Goal: Task Accomplishment & Management: Manage account settings

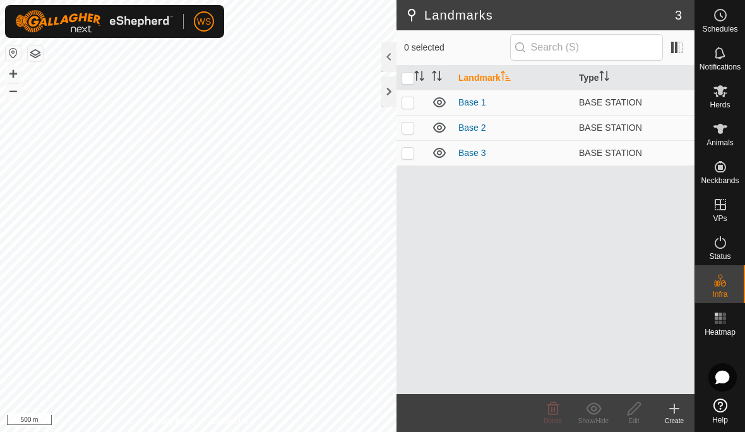
click at [388, 92] on div at bounding box center [388, 91] width 15 height 30
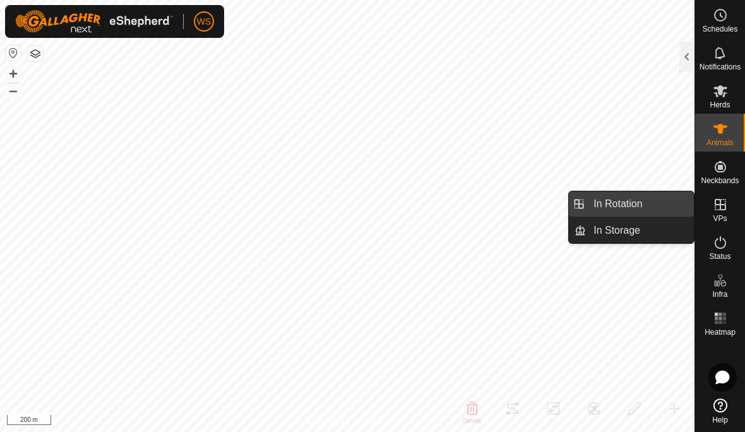
click at [625, 202] on span "In Rotation" at bounding box center [618, 203] width 49 height 15
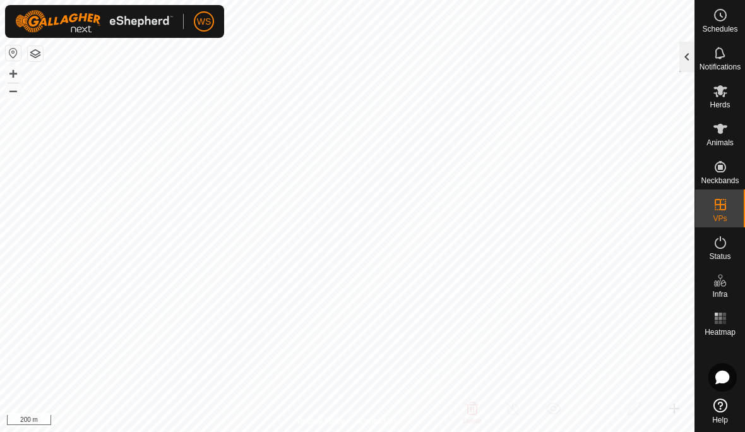
click at [684, 57] on div at bounding box center [687, 57] width 15 height 30
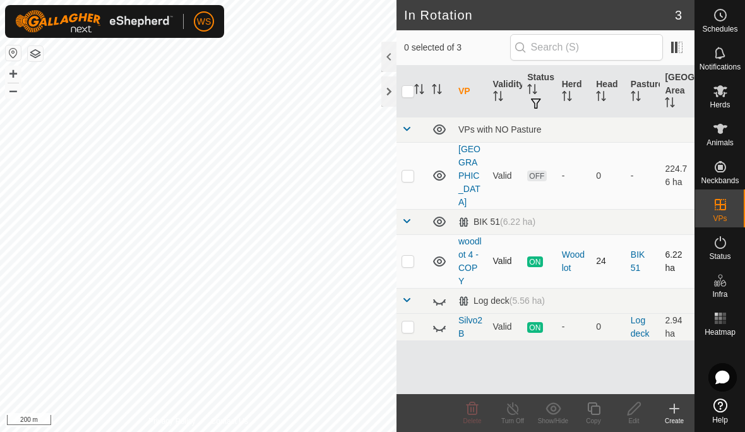
click at [411, 256] on p-checkbox at bounding box center [408, 261] width 13 height 10
checkbox input "true"
click at [594, 411] on icon at bounding box center [594, 408] width 16 height 15
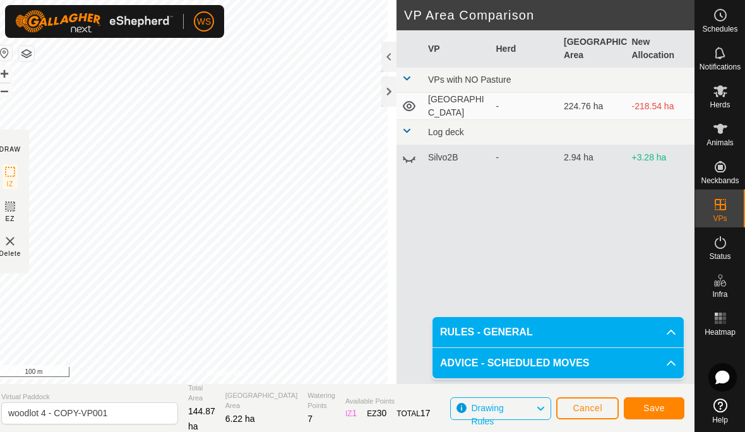
click at [660, 405] on span "Save" at bounding box center [654, 408] width 21 height 10
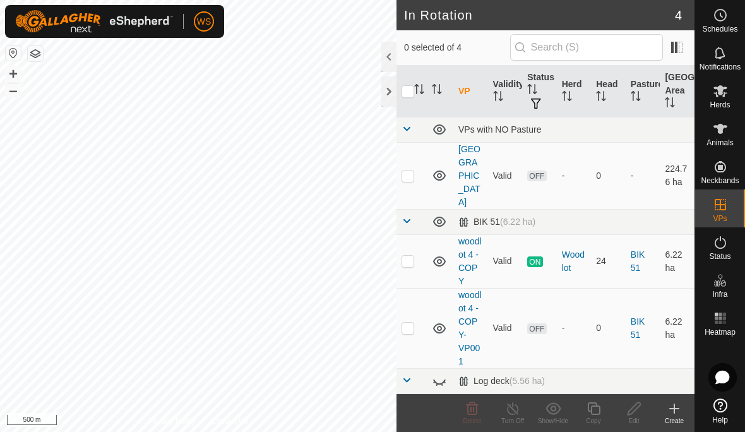
click at [720, 97] on icon at bounding box center [720, 90] width 15 height 15
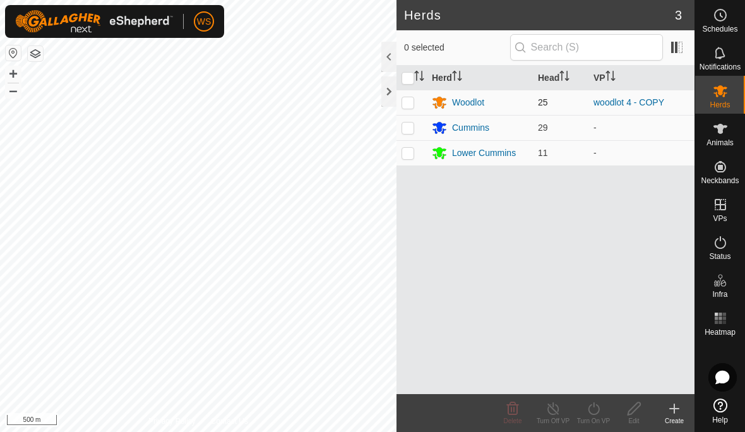
click at [410, 104] on p-checkbox at bounding box center [408, 102] width 13 height 10
checkbox input "true"
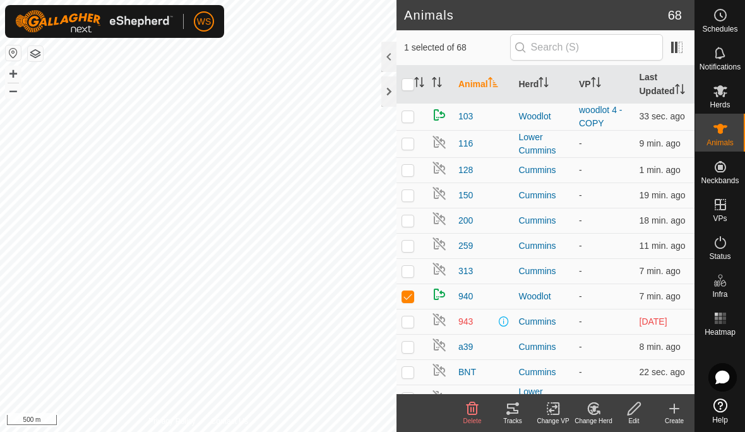
click at [718, 101] on span "Herds" at bounding box center [720, 105] width 20 height 8
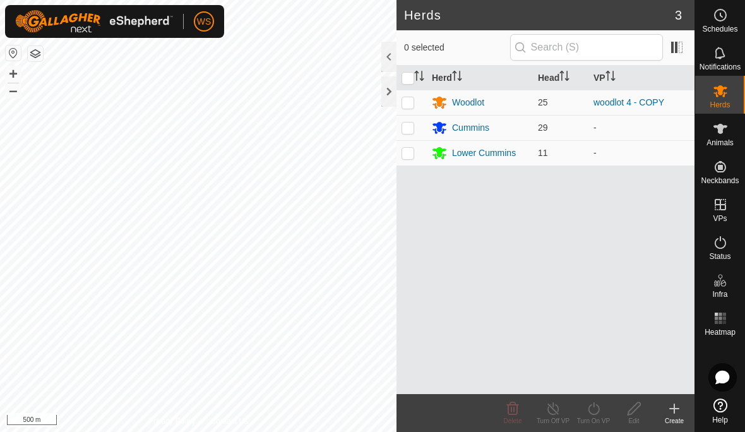
click at [720, 135] on icon at bounding box center [720, 128] width 15 height 15
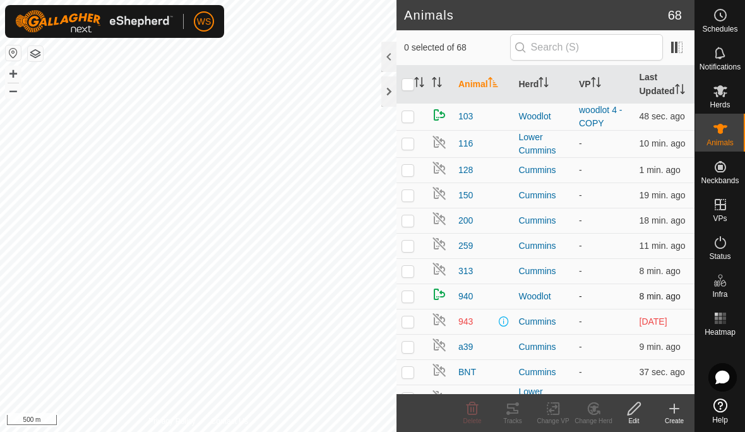
click at [407, 297] on p-checkbox at bounding box center [408, 296] width 13 height 10
checkbox input "true"
click at [594, 411] on icon at bounding box center [594, 408] width 9 height 6
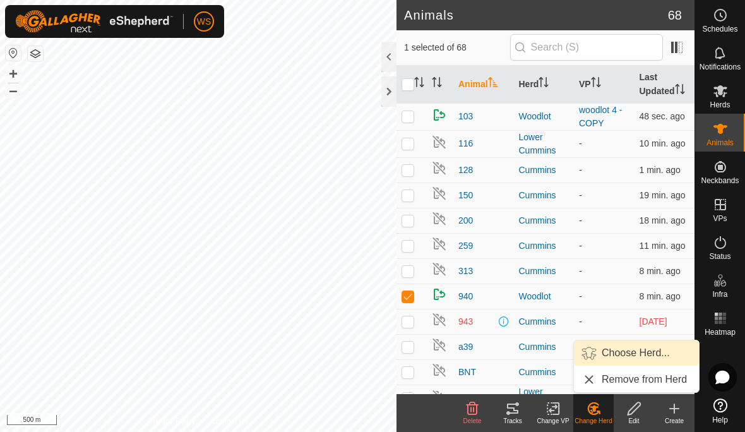
click at [632, 354] on span "Choose Herd..." at bounding box center [636, 352] width 68 height 15
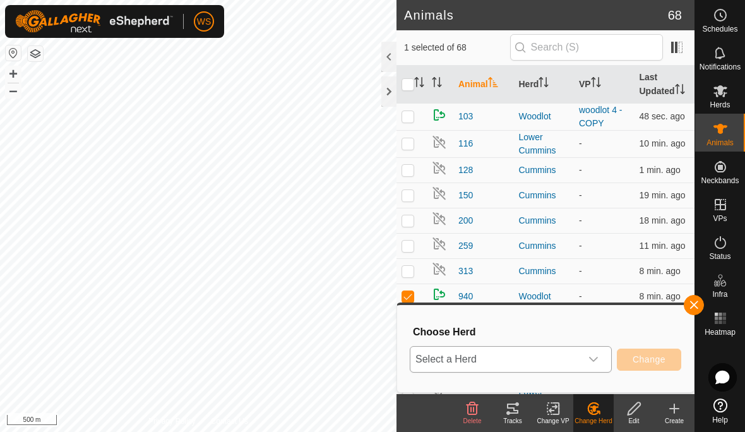
click at [597, 361] on icon "dropdown trigger" at bounding box center [594, 359] width 10 height 10
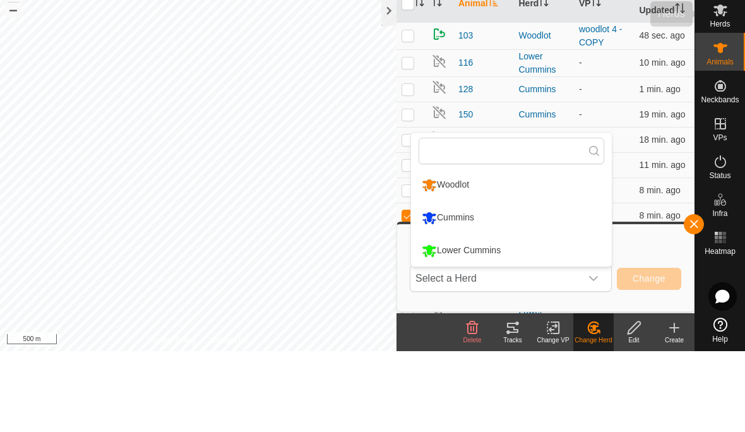
click at [724, 81] on es-mob-svg-icon at bounding box center [720, 91] width 23 height 20
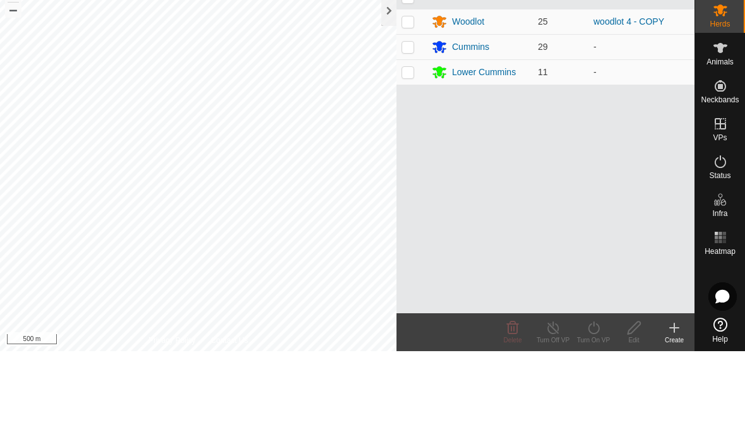
click at [680, 401] on icon at bounding box center [674, 408] width 15 height 15
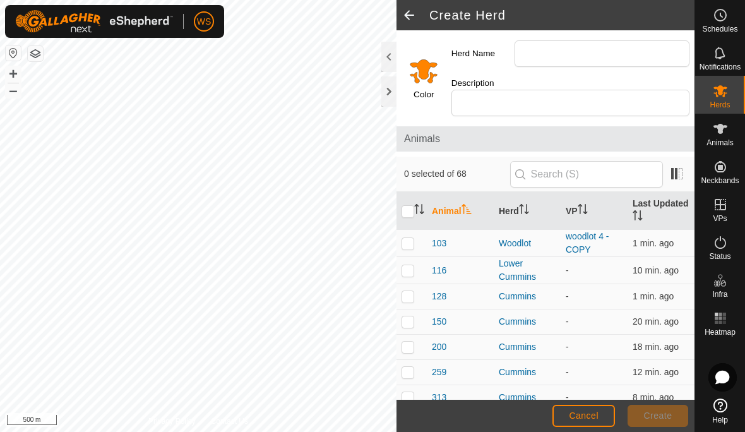
click at [426, 63] on input "Select a color" at bounding box center [424, 71] width 30 height 30
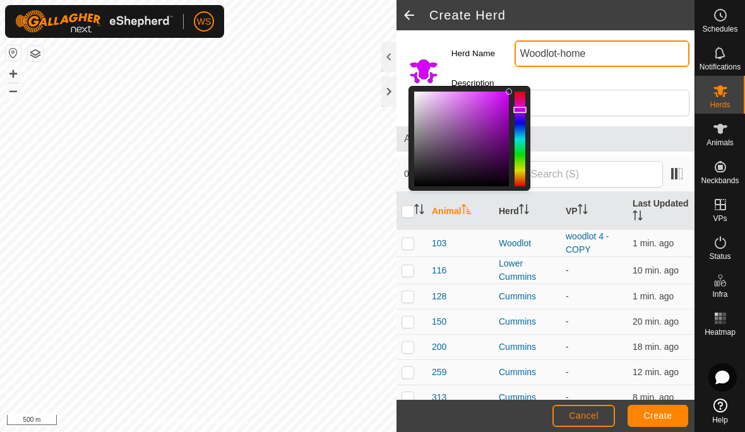
type input "Woodlot-home"
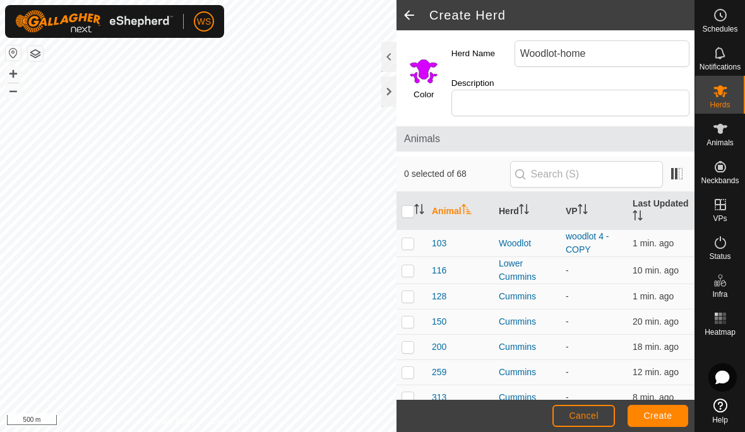
click at [668, 414] on span "Create" at bounding box center [658, 416] width 28 height 10
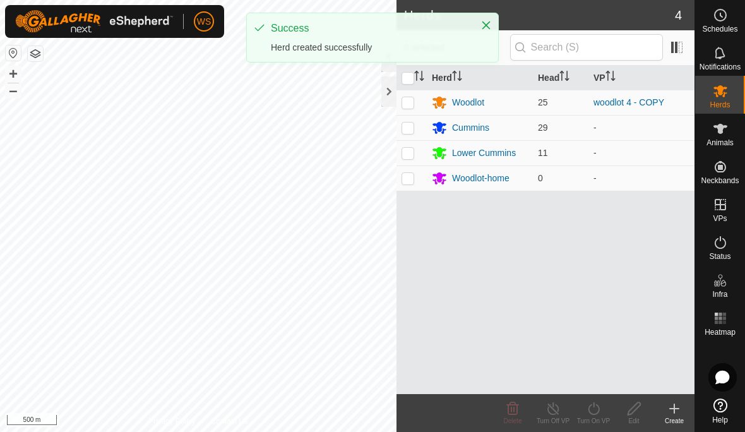
click at [718, 135] on icon at bounding box center [720, 128] width 15 height 15
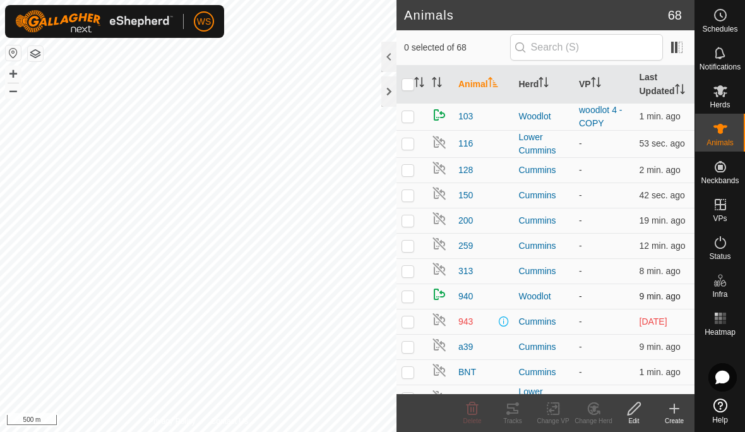
click at [409, 297] on p-checkbox at bounding box center [408, 296] width 13 height 10
click at [596, 412] on icon at bounding box center [594, 408] width 16 height 15
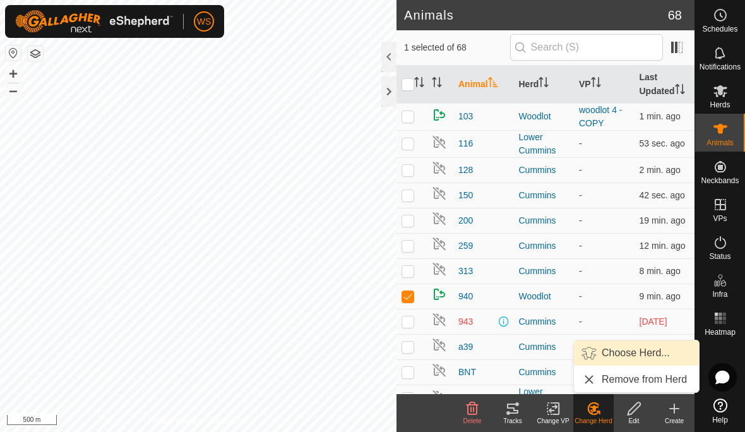
click at [636, 359] on span "Choose Herd..." at bounding box center [636, 352] width 68 height 15
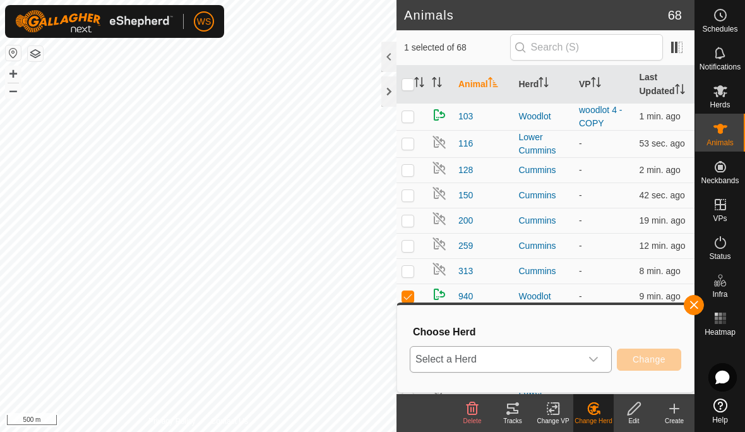
click at [579, 354] on span "Select a Herd" at bounding box center [496, 359] width 171 height 25
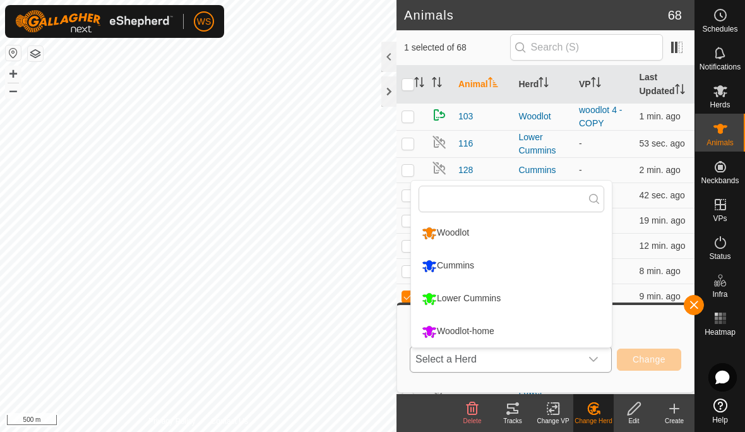
click at [480, 333] on div "Woodlot-home" at bounding box center [458, 331] width 79 height 21
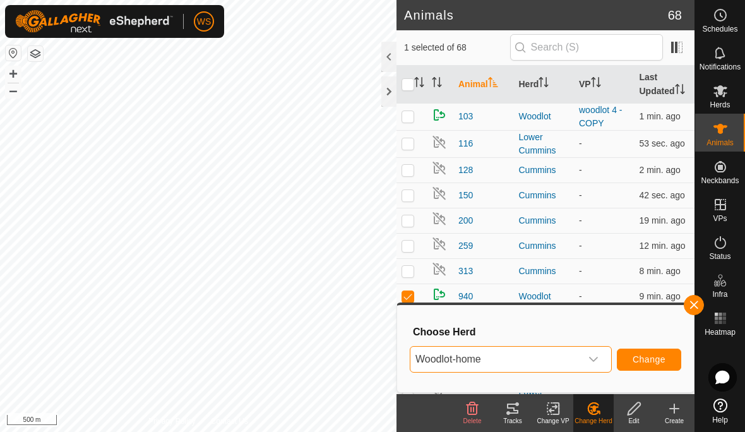
click at [655, 361] on span "Change" at bounding box center [649, 359] width 33 height 10
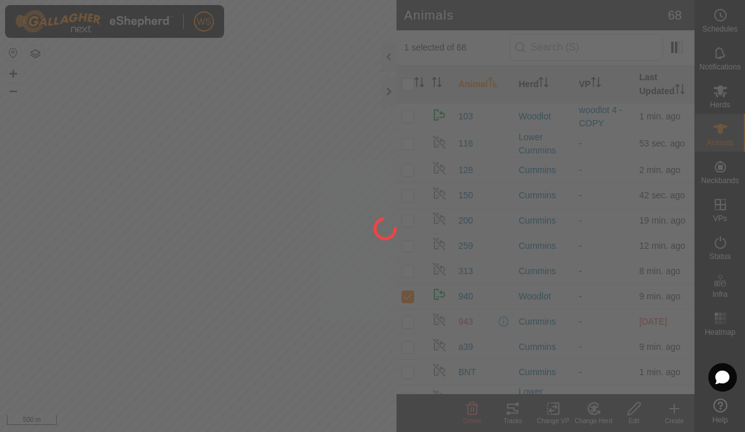
checkbox input "false"
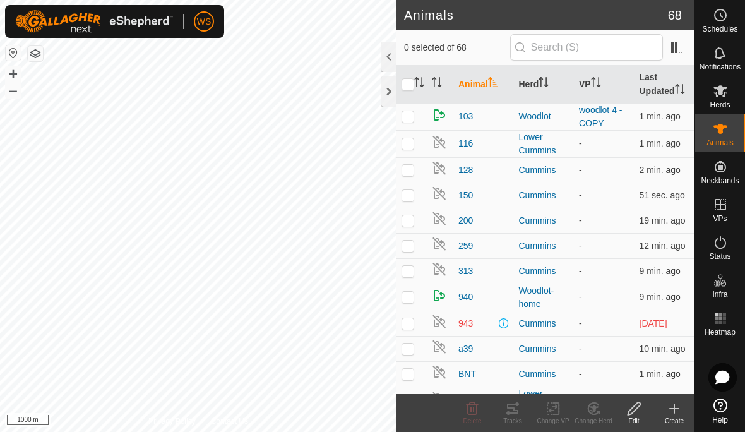
click at [720, 99] on es-mob-svg-icon at bounding box center [720, 91] width 23 height 20
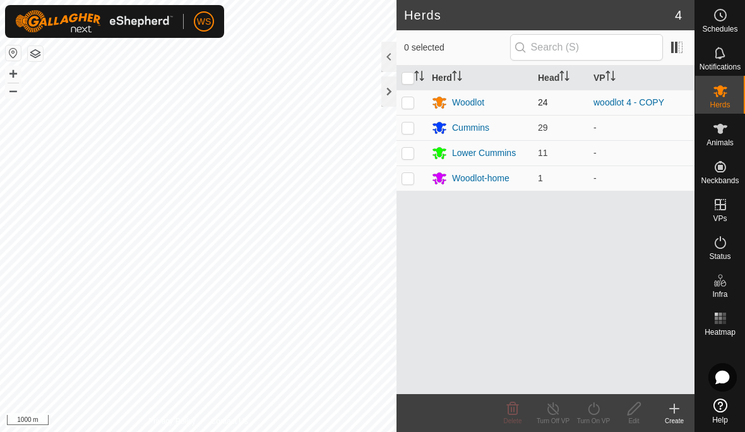
click at [409, 105] on p-checkbox at bounding box center [408, 102] width 13 height 10
checkbox input "true"
click at [595, 414] on icon at bounding box center [593, 408] width 11 height 13
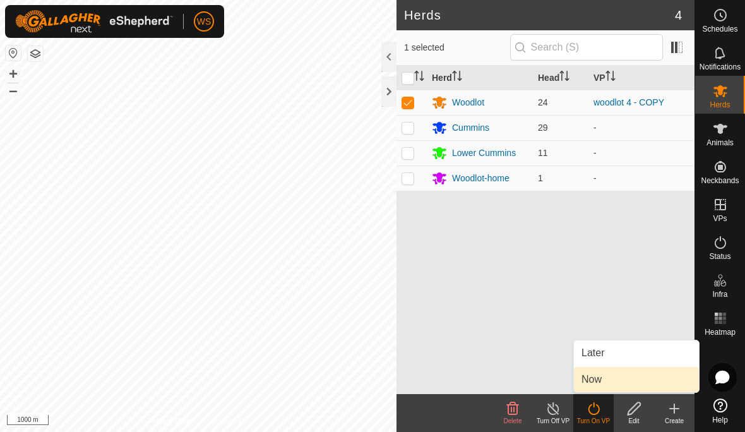
click at [596, 381] on span "Now" at bounding box center [592, 379] width 20 height 15
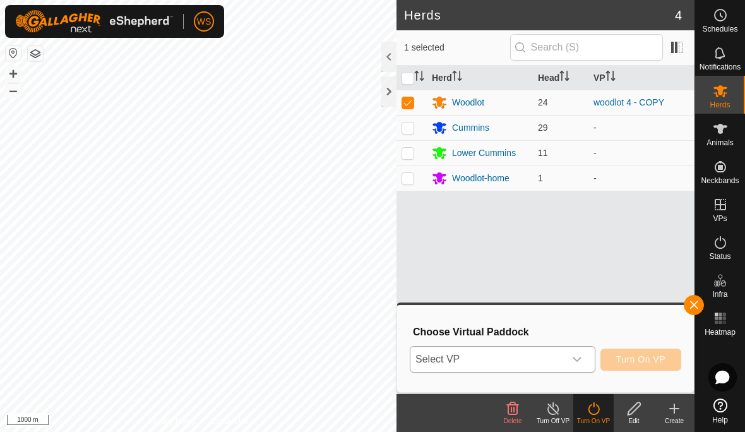
click at [578, 359] on icon "dropdown trigger" at bounding box center [577, 359] width 10 height 10
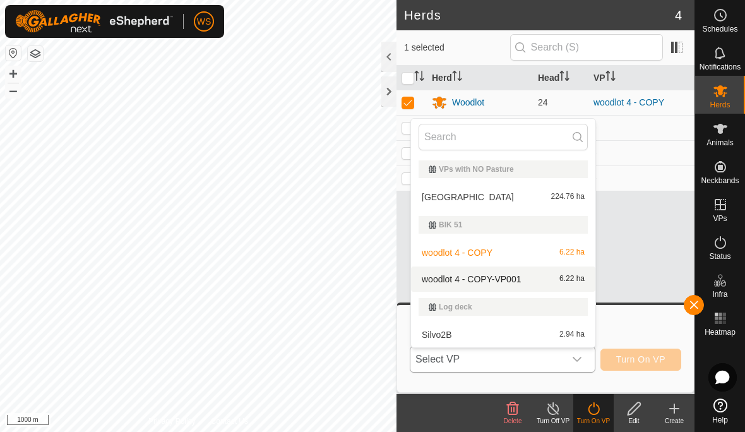
click at [531, 279] on div "woodlot 4 - COPY-VP001 6.22 ha" at bounding box center [503, 279] width 169 height 15
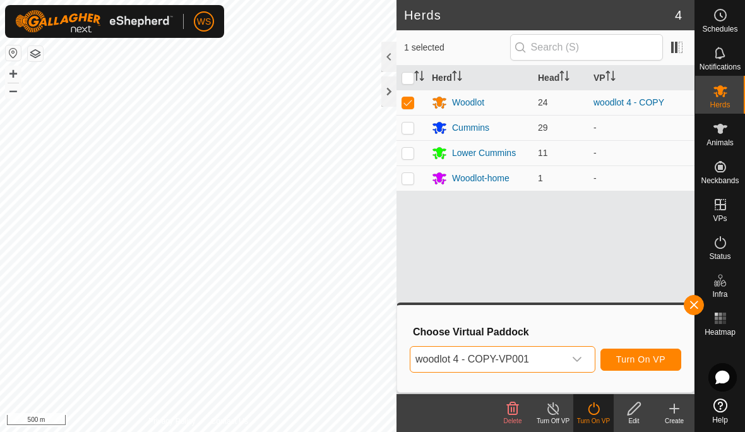
click at [661, 359] on span "Turn On VP" at bounding box center [640, 359] width 49 height 10
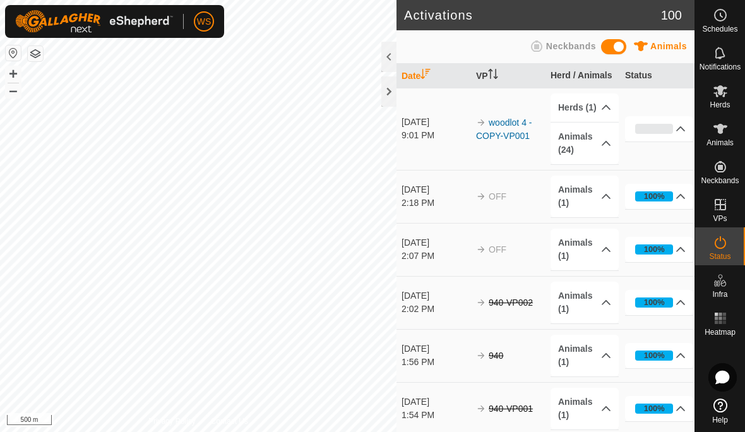
click at [721, 63] on span "Notifications" at bounding box center [720, 67] width 41 height 8
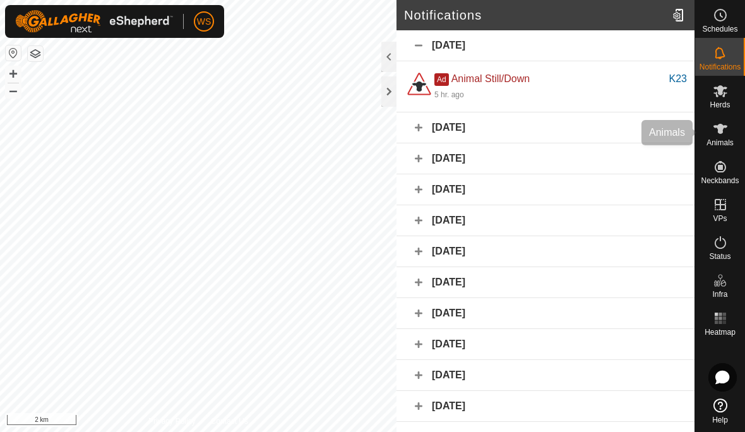
click at [721, 136] on icon at bounding box center [720, 128] width 15 height 15
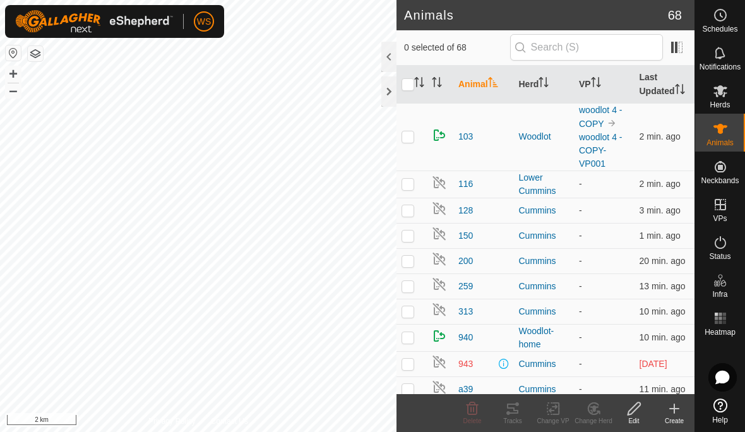
click at [537, 82] on th "Herd" at bounding box center [544, 85] width 61 height 38
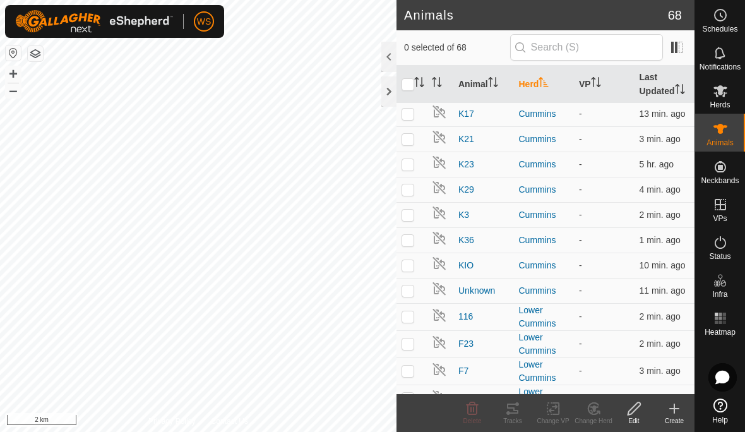
scroll to position [608, 0]
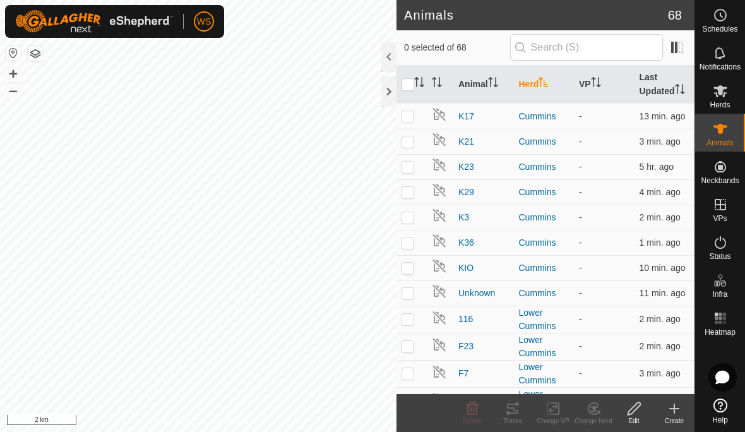
click at [407, 168] on p-checkbox at bounding box center [408, 167] width 13 height 10
checkbox input "true"
click at [720, 96] on icon at bounding box center [720, 90] width 15 height 15
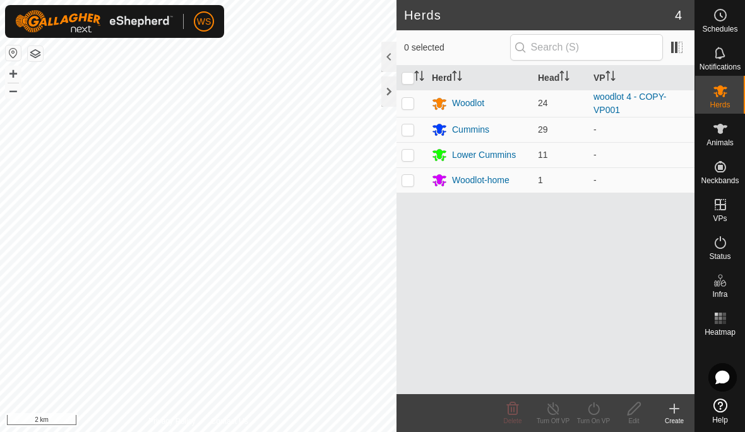
click at [677, 402] on icon at bounding box center [674, 408] width 15 height 15
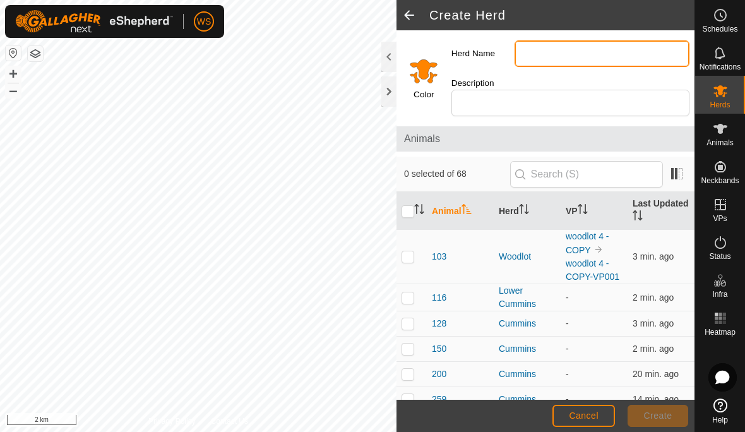
click at [529, 55] on input "Herd Name" at bounding box center [602, 53] width 175 height 27
type input "Dropped Collar"
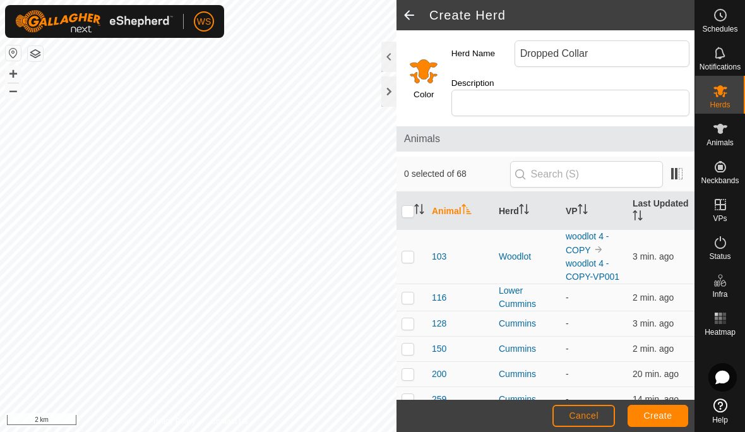
click at [423, 64] on input "Select a color" at bounding box center [424, 71] width 30 height 30
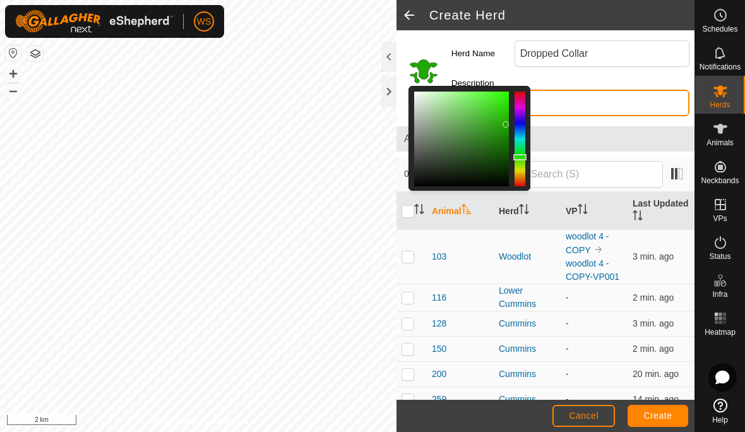
type input "I"
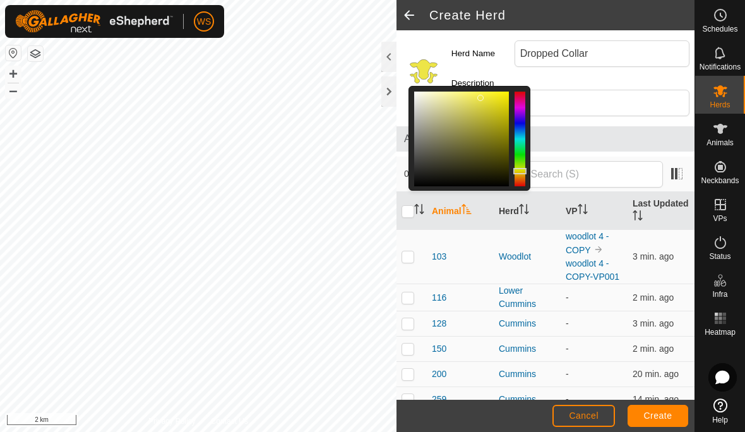
click at [495, 61] on label "Herd Name" at bounding box center [483, 53] width 63 height 27
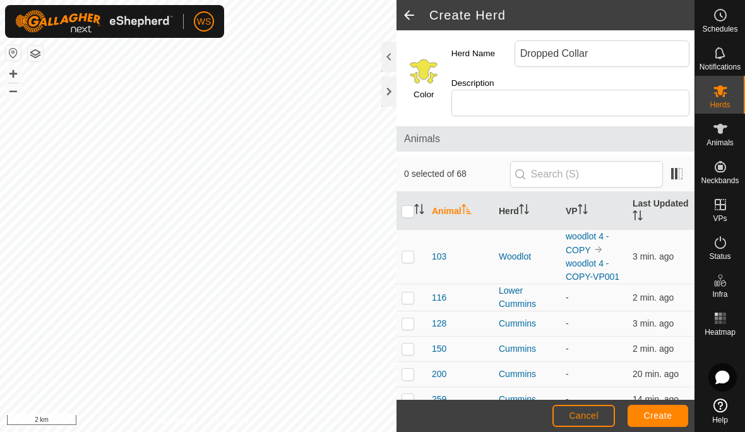
click at [515, 61] on input "Dropped Collar" at bounding box center [602, 53] width 175 height 27
click at [666, 414] on span "Create" at bounding box center [658, 416] width 28 height 10
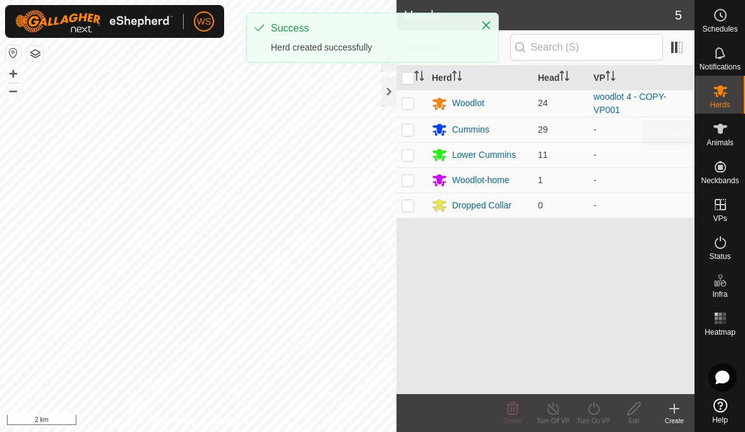
click at [721, 141] on span "Animals" at bounding box center [720, 143] width 27 height 8
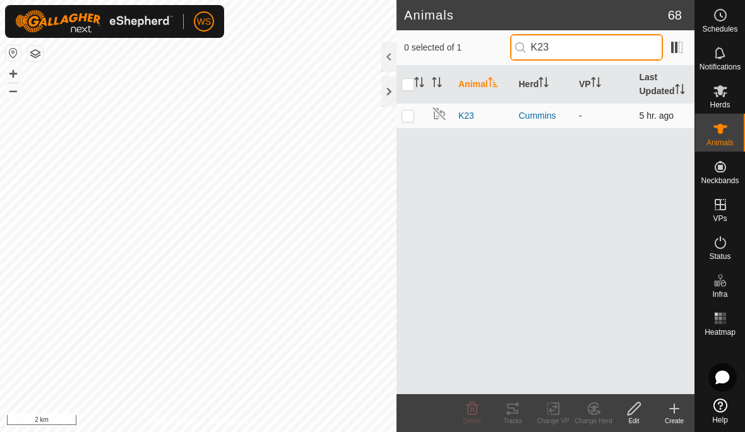
type input "K23"
click at [408, 116] on p-checkbox at bounding box center [408, 116] width 13 height 10
checkbox input "true"
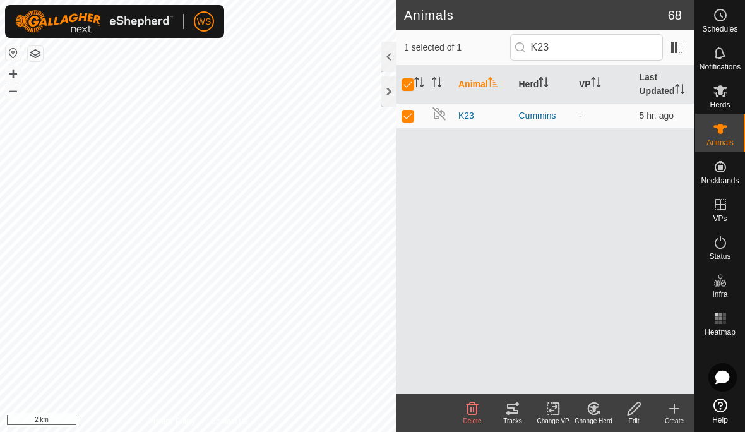
click at [592, 414] on icon at bounding box center [593, 408] width 11 height 11
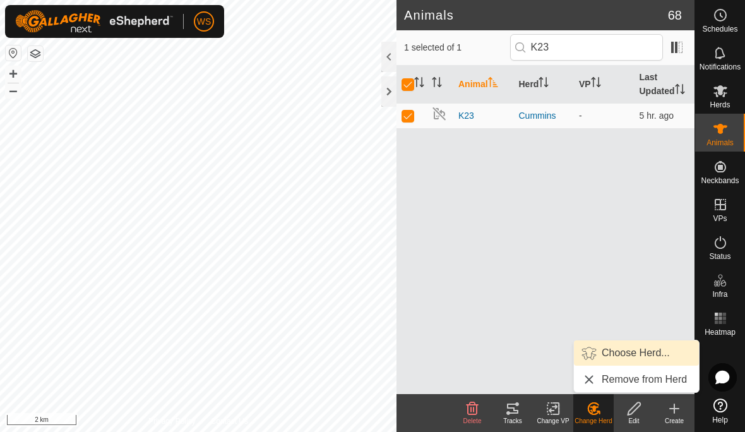
click at [621, 352] on span "Choose Herd..." at bounding box center [636, 352] width 68 height 15
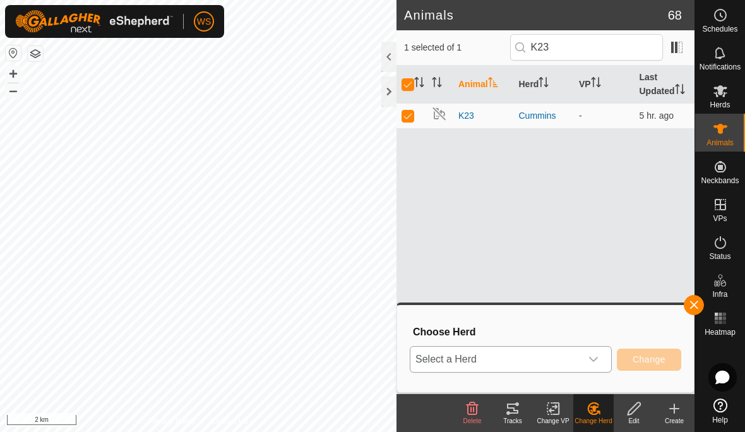
click at [565, 361] on span "Select a Herd" at bounding box center [496, 359] width 171 height 25
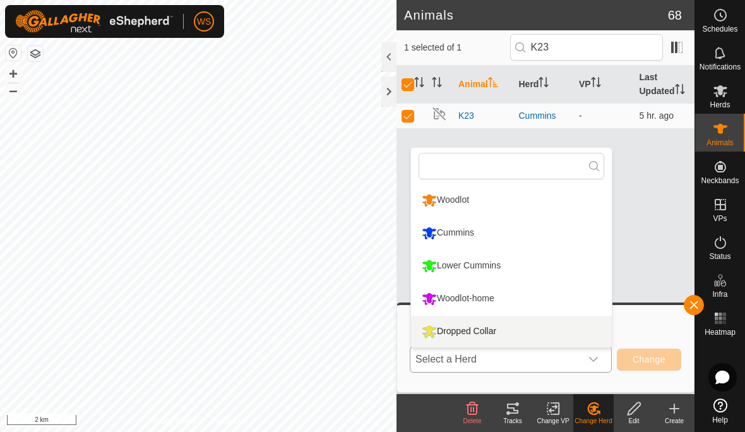
click at [500, 332] on div "Dropped Collar" at bounding box center [459, 331] width 81 height 21
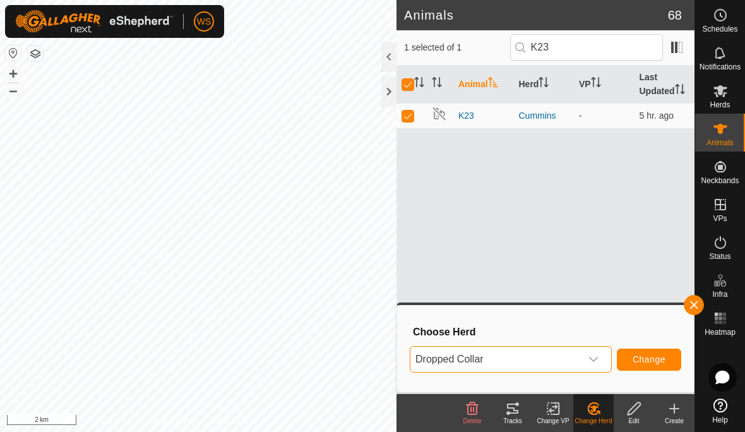
click at [651, 361] on span "Change" at bounding box center [649, 359] width 33 height 10
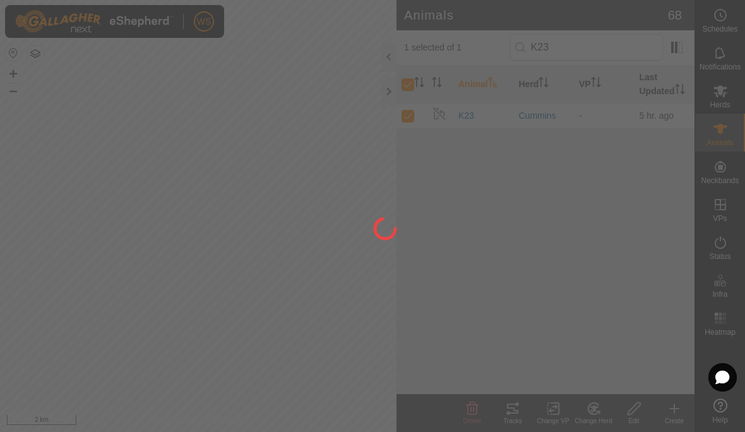
checkbox input "false"
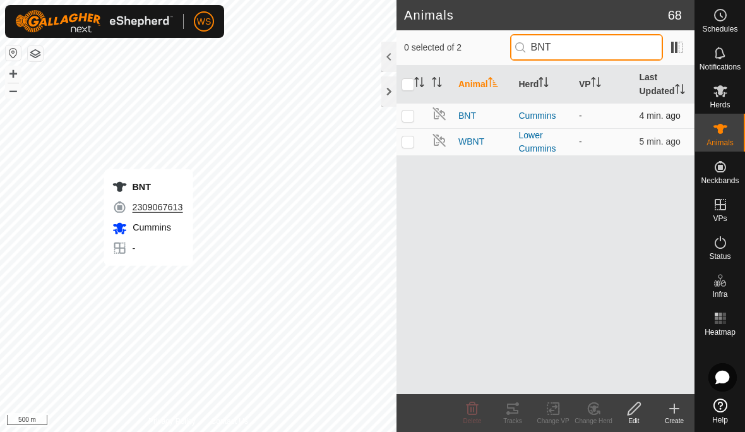
type input "BNT"
click at [408, 117] on p-checkbox at bounding box center [408, 116] width 13 height 10
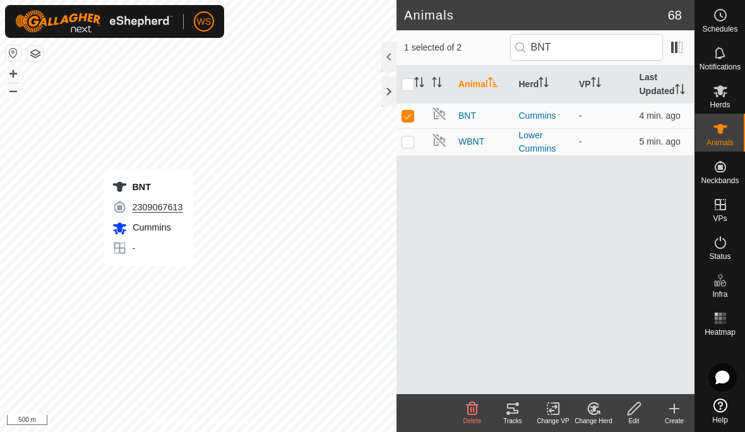
click at [594, 411] on icon at bounding box center [594, 408] width 9 height 6
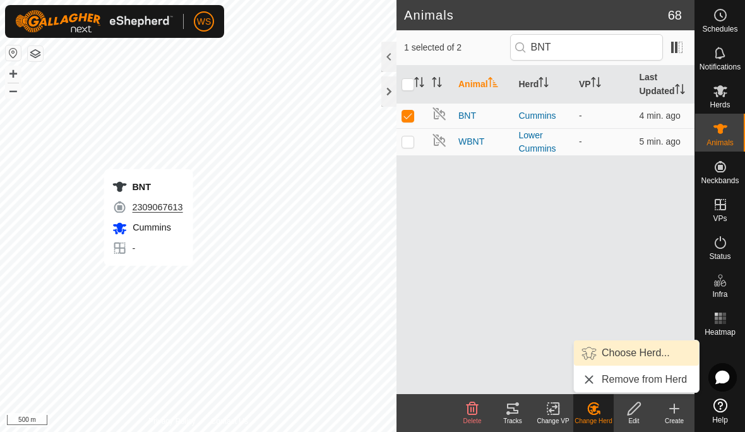
click at [611, 354] on span "Choose Herd..." at bounding box center [636, 352] width 68 height 15
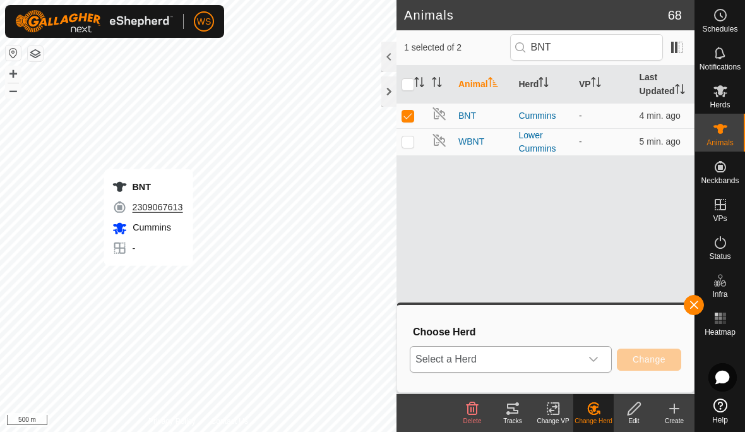
click at [543, 359] on span "Select a Herd" at bounding box center [496, 359] width 171 height 25
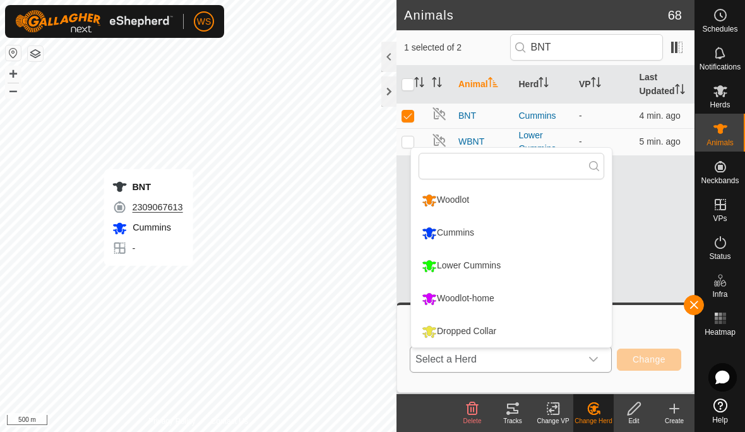
click at [477, 268] on div "Lower Cummins" at bounding box center [461, 265] width 85 height 21
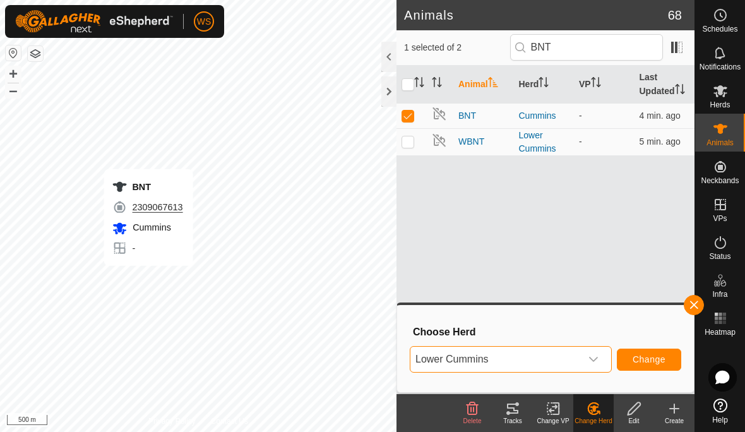
click at [652, 361] on span "Change" at bounding box center [649, 359] width 33 height 10
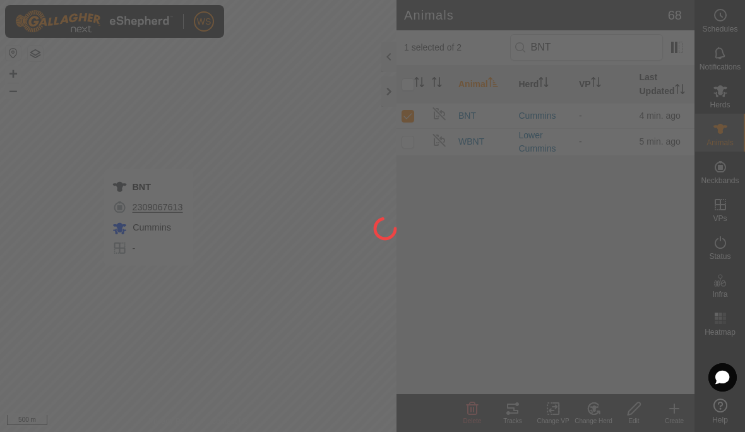
checkbox input "false"
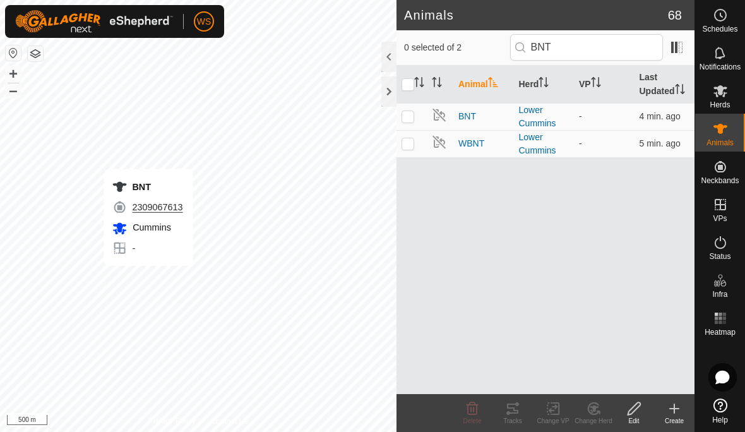
click at [483, 21] on icon "Close" at bounding box center [486, 24] width 10 height 10
